Goal: Information Seeking & Learning: Learn about a topic

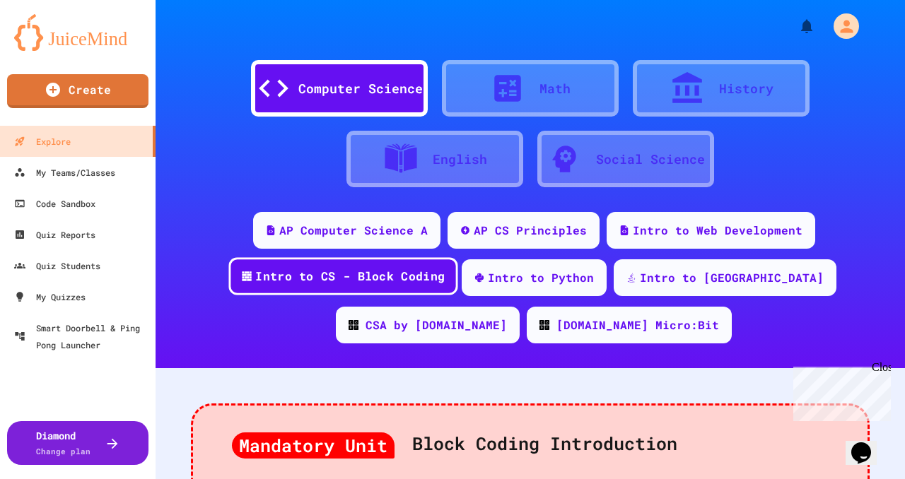
click at [288, 275] on div "Intro to CS - Block Coding" at bounding box center [350, 277] width 190 height 18
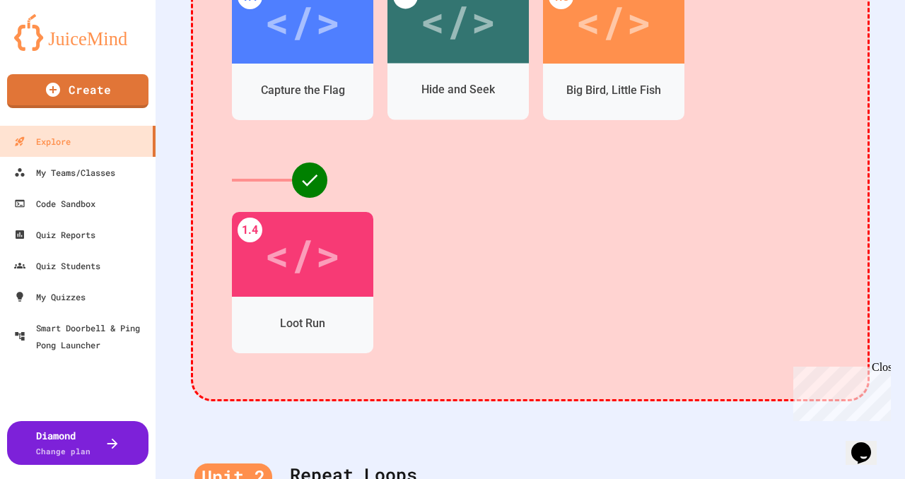
scroll to position [589, 0]
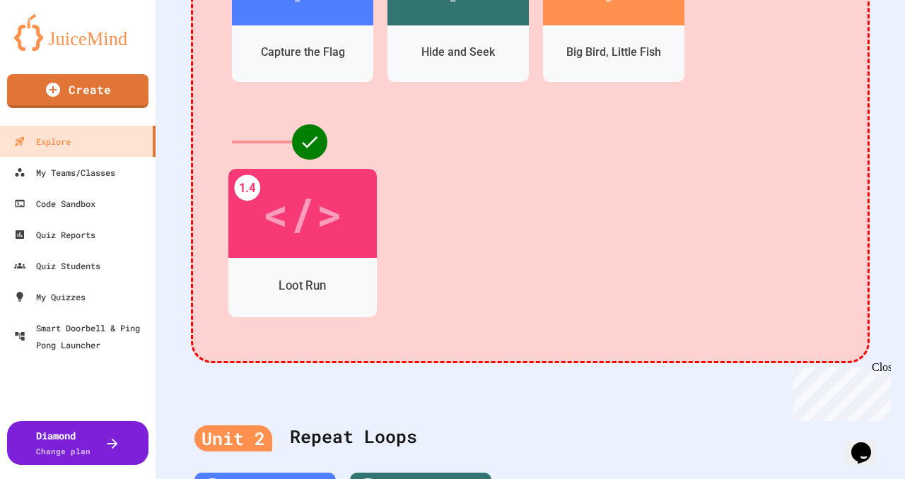
click at [293, 235] on div "</>" at bounding box center [302, 213] width 80 height 67
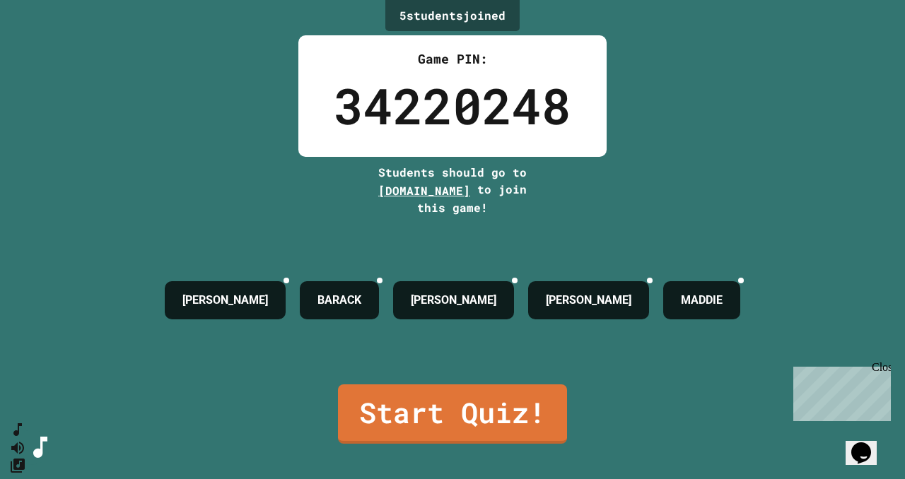
click at [810, 181] on div "5 student s joined Game PIN: 34220248 Students should go to [DOMAIN_NAME] to jo…" at bounding box center [452, 239] width 905 height 479
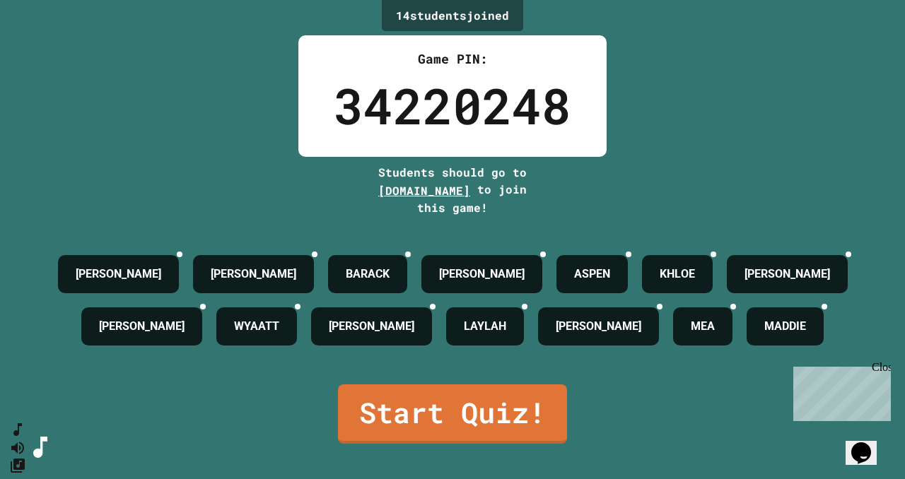
click at [881, 367] on div "Close" at bounding box center [881, 370] width 18 height 18
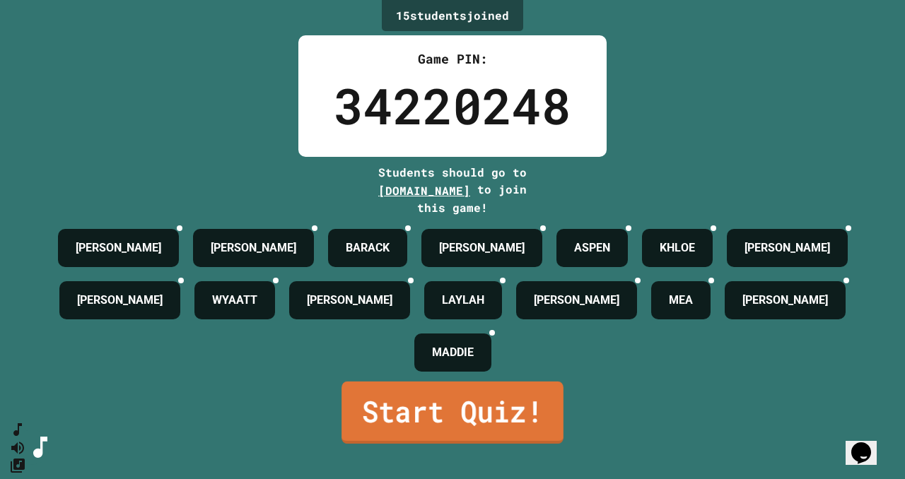
click at [472, 432] on link "Start Quiz!" at bounding box center [453, 413] width 222 height 62
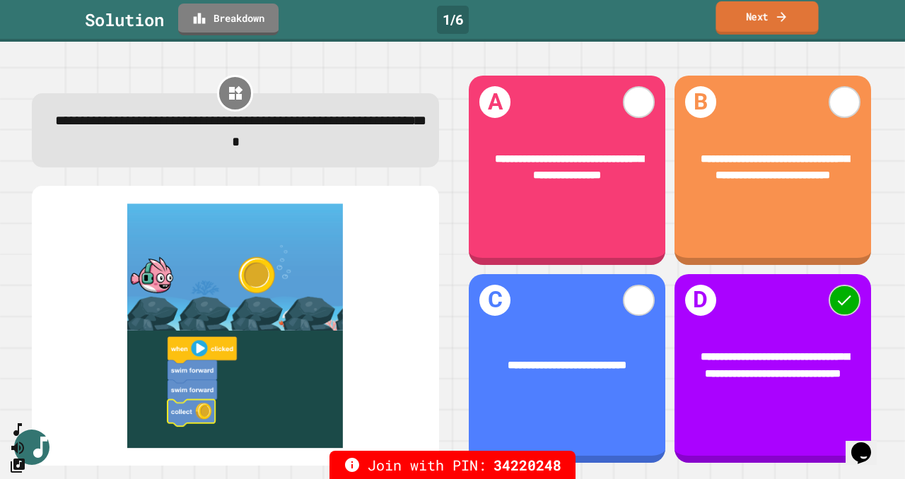
click at [772, 13] on link "Next" at bounding box center [767, 17] width 103 height 33
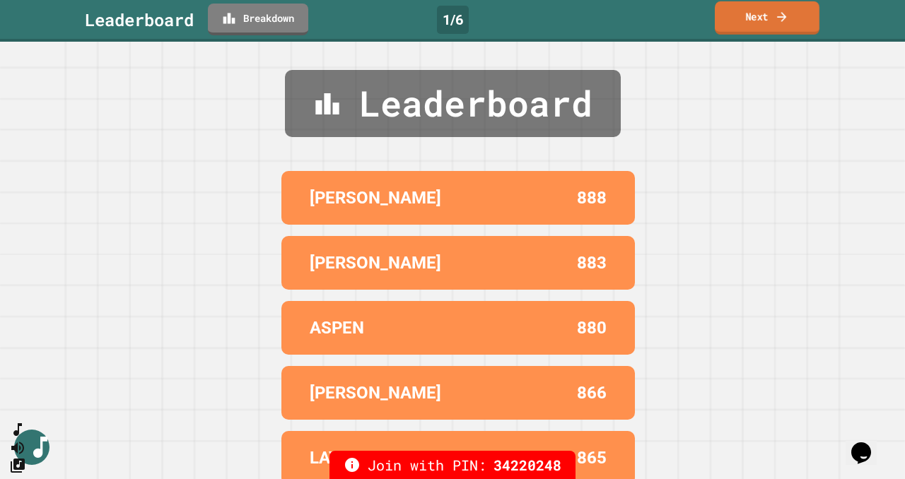
click at [772, 13] on link "Next" at bounding box center [767, 17] width 105 height 33
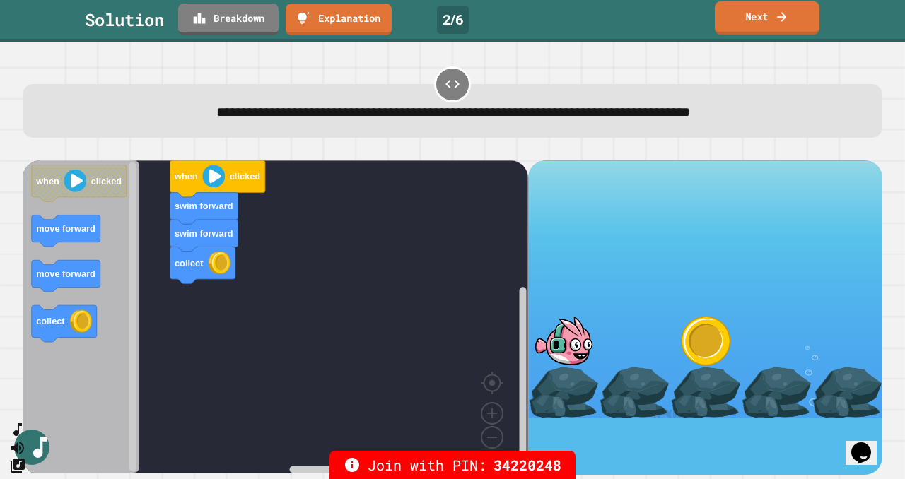
click at [775, 11] on icon at bounding box center [782, 16] width 14 height 15
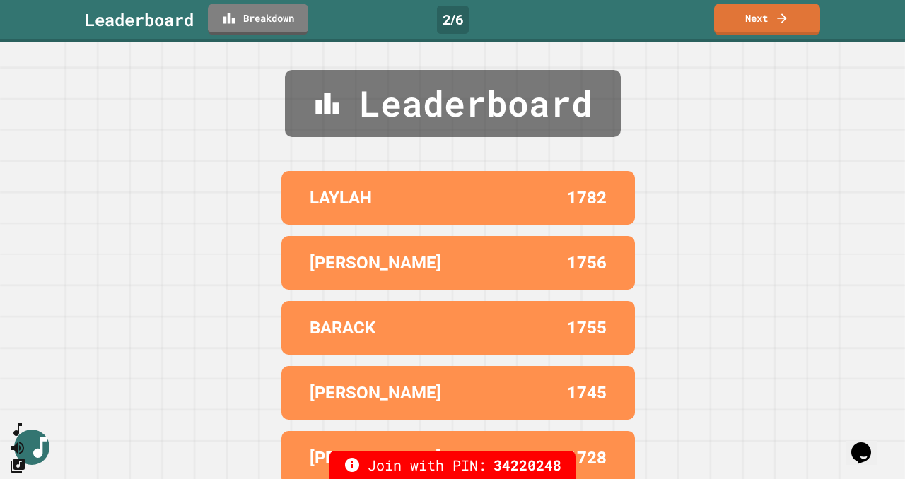
scroll to position [11, 0]
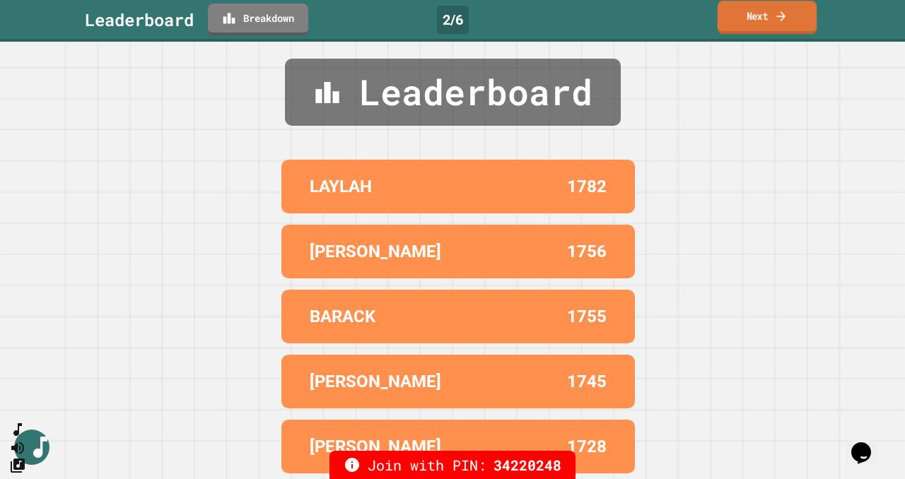
click at [764, 8] on link "Next" at bounding box center [768, 17] width 100 height 33
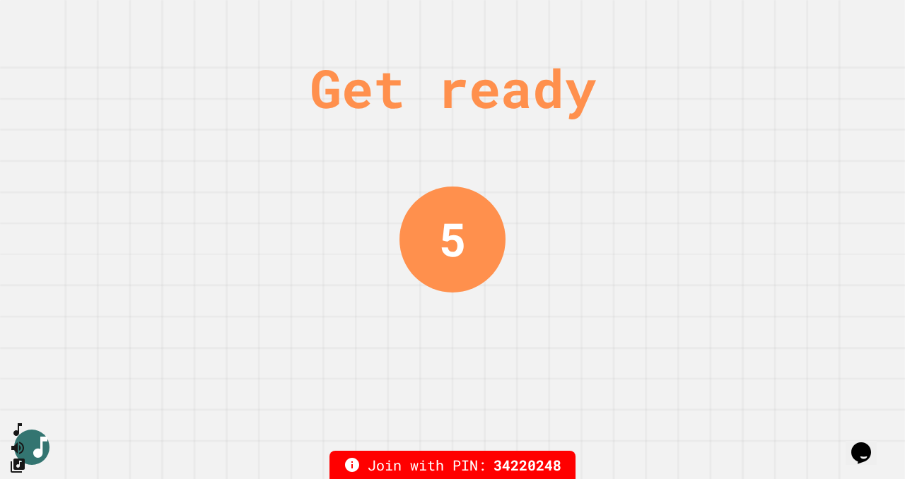
scroll to position [0, 0]
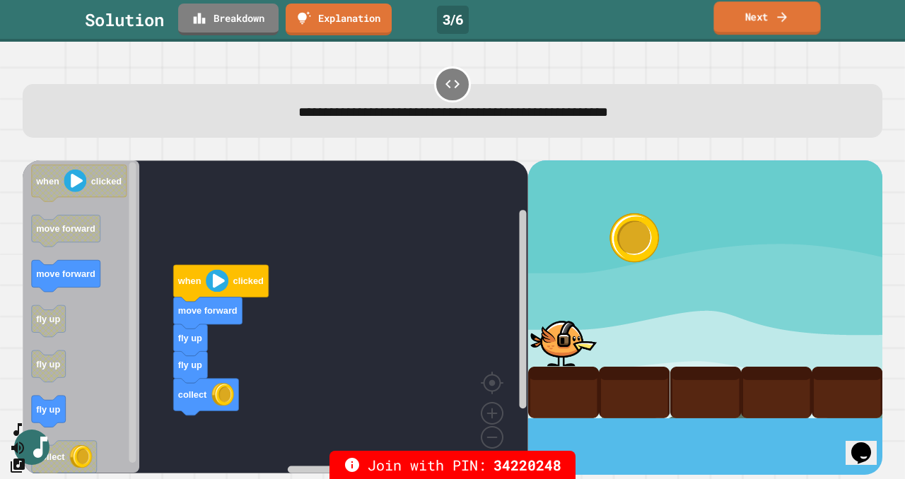
click at [782, 18] on icon at bounding box center [782, 16] width 14 height 15
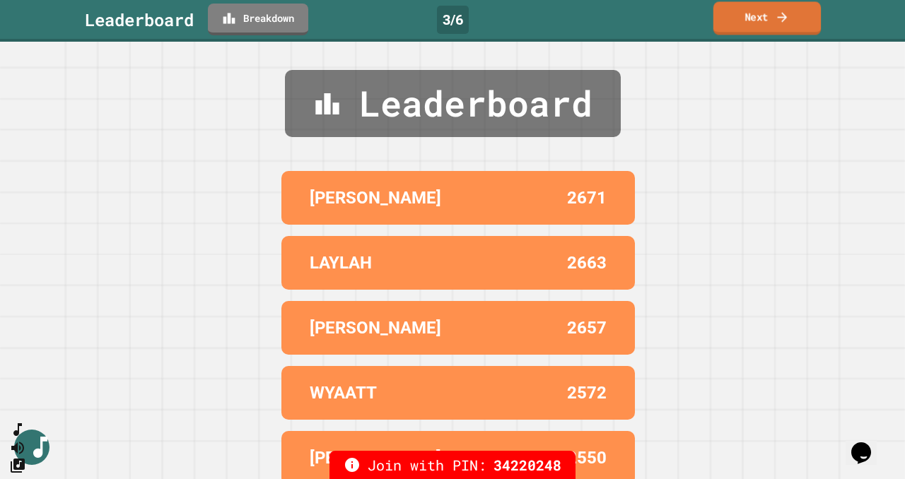
click at [749, 23] on link "Next" at bounding box center [767, 17] width 107 height 33
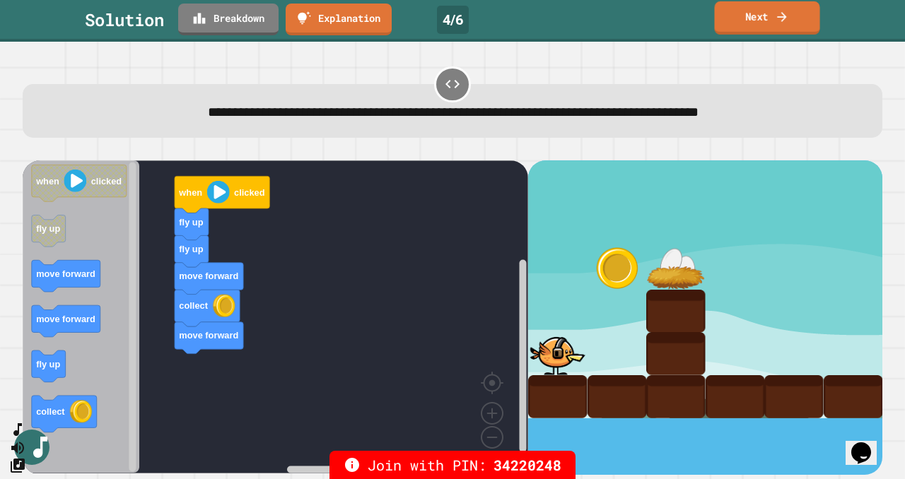
click at [753, 25] on link "Next" at bounding box center [766, 17] width 105 height 33
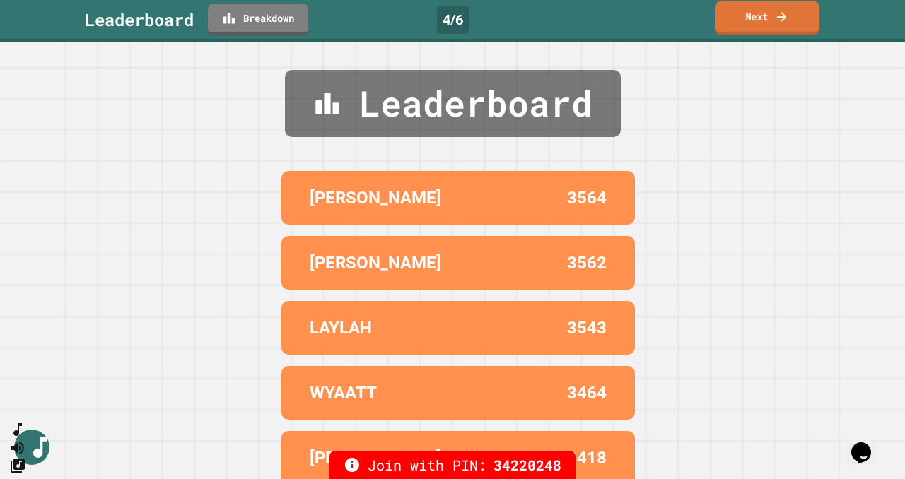
click at [753, 25] on link "Next" at bounding box center [767, 17] width 105 height 33
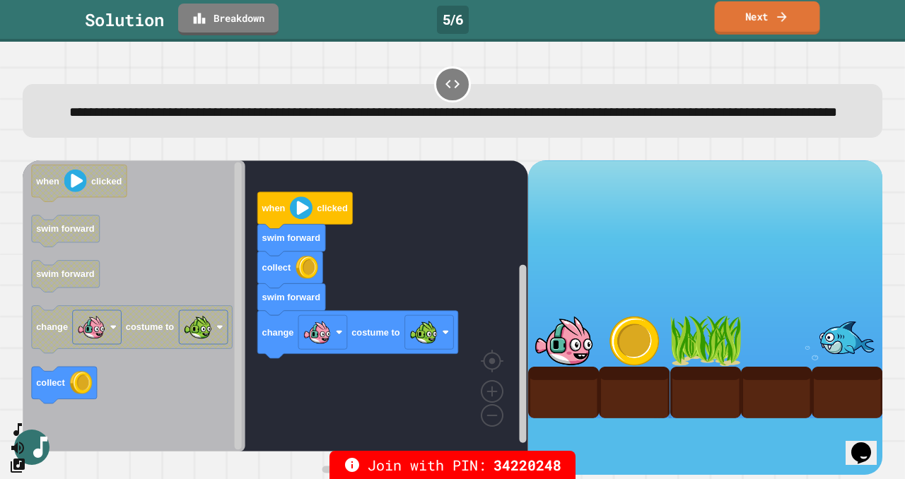
click at [743, 23] on link "Next" at bounding box center [767, 17] width 105 height 33
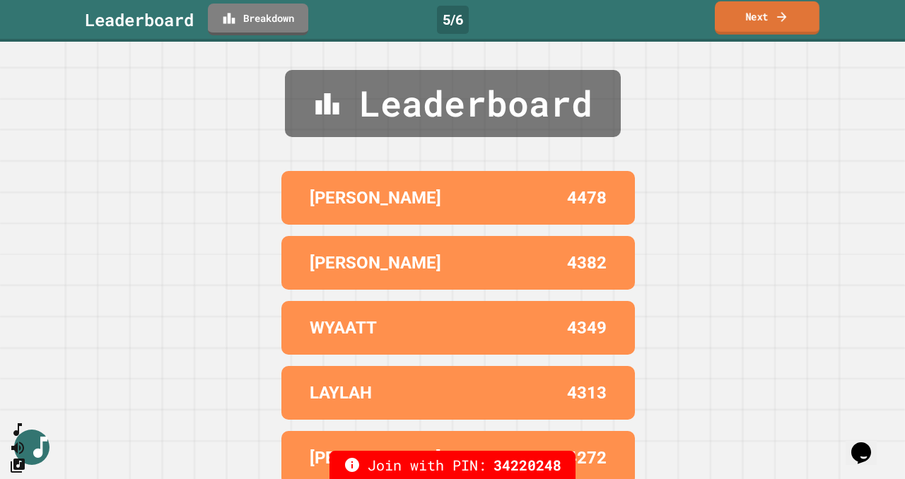
click at [755, 23] on link "Next" at bounding box center [767, 17] width 105 height 33
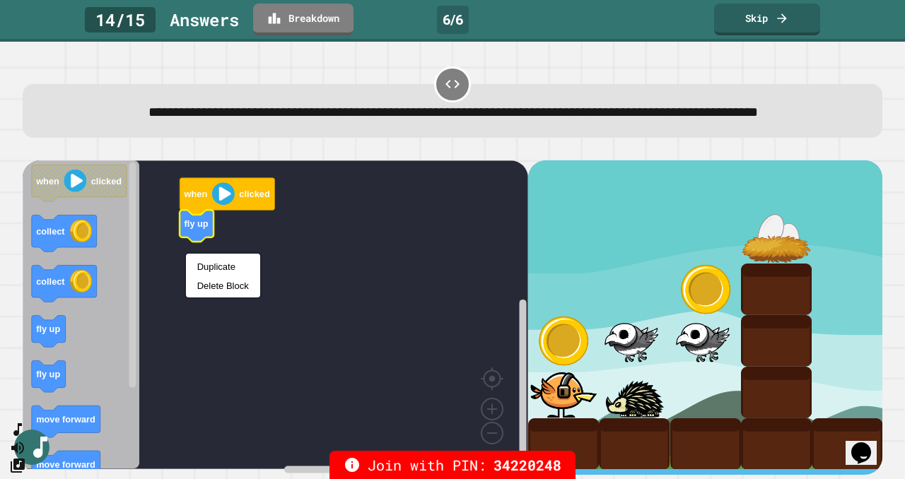
click at [413, 286] on rect "Blockly Workspace" at bounding box center [276, 315] width 506 height 309
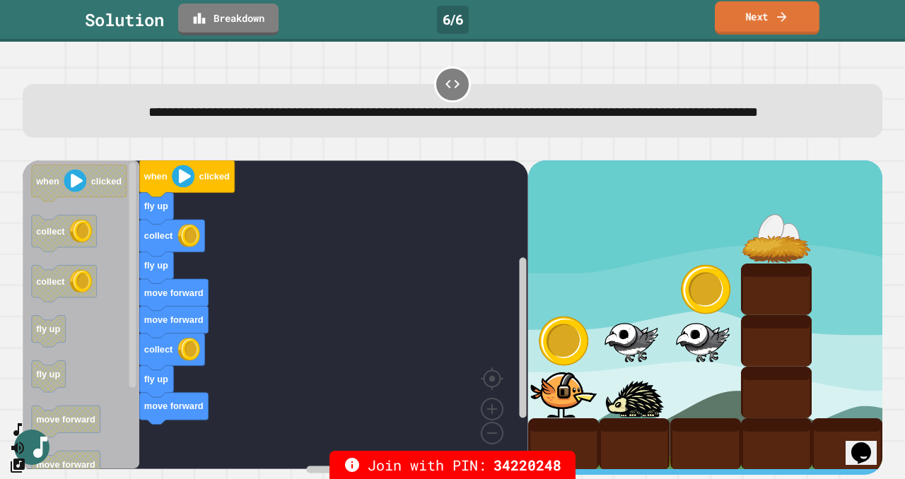
click at [764, 25] on link "Next" at bounding box center [767, 17] width 105 height 33
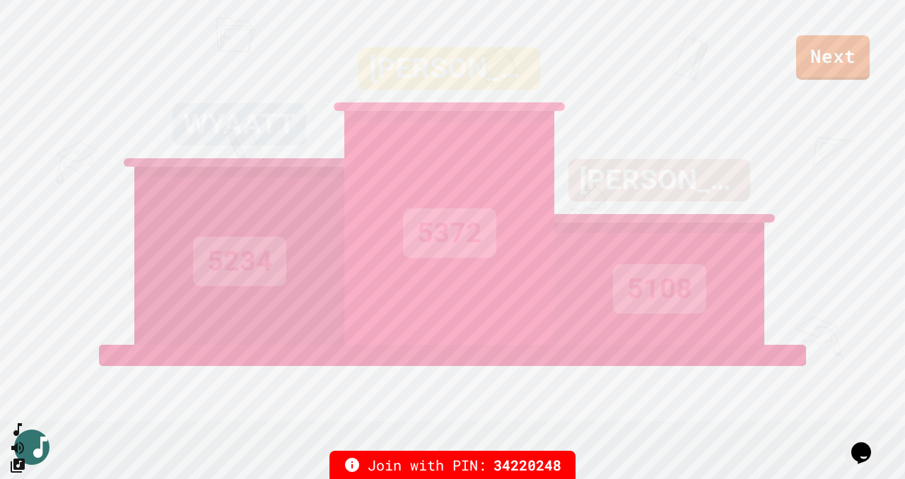
scroll to position [15, 0]
